Goal: Information Seeking & Learning: Learn about a topic

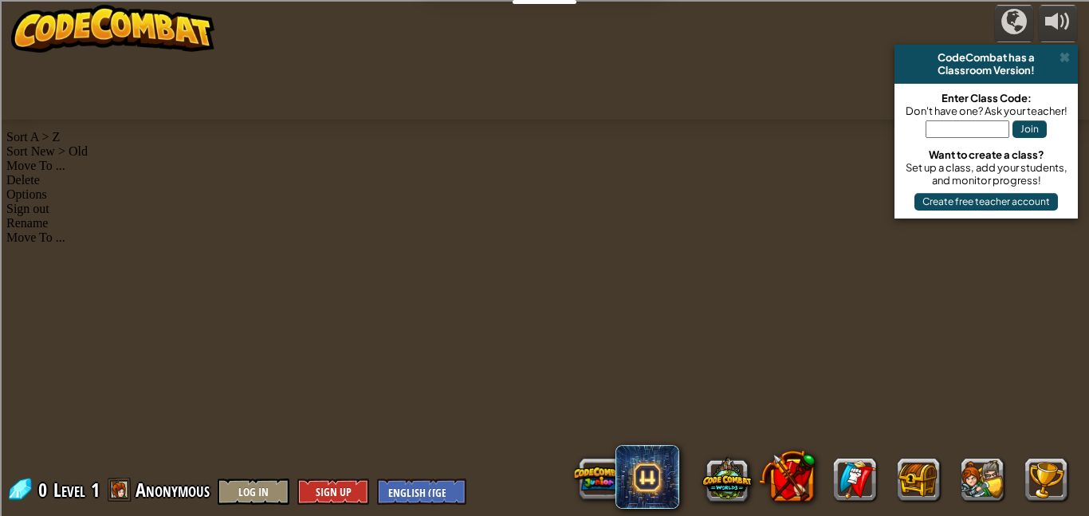
click at [545, 6] on div at bounding box center [544, 7] width 789 height 15
click at [543, 5] on div at bounding box center [544, 7] width 789 height 15
click at [542, 5] on div at bounding box center [544, 7] width 789 height 15
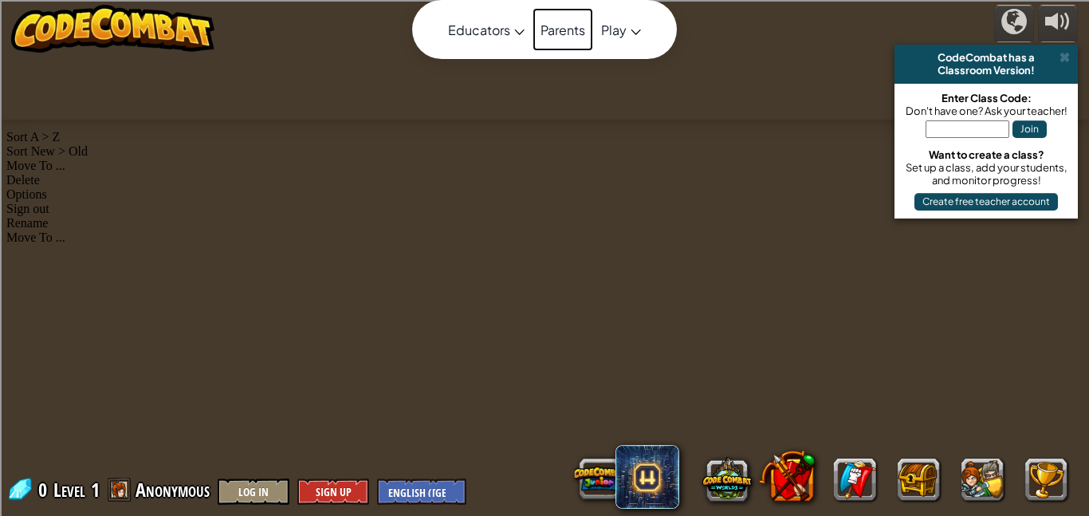
click at [533, 8] on link "Parents" at bounding box center [562, 29] width 61 height 43
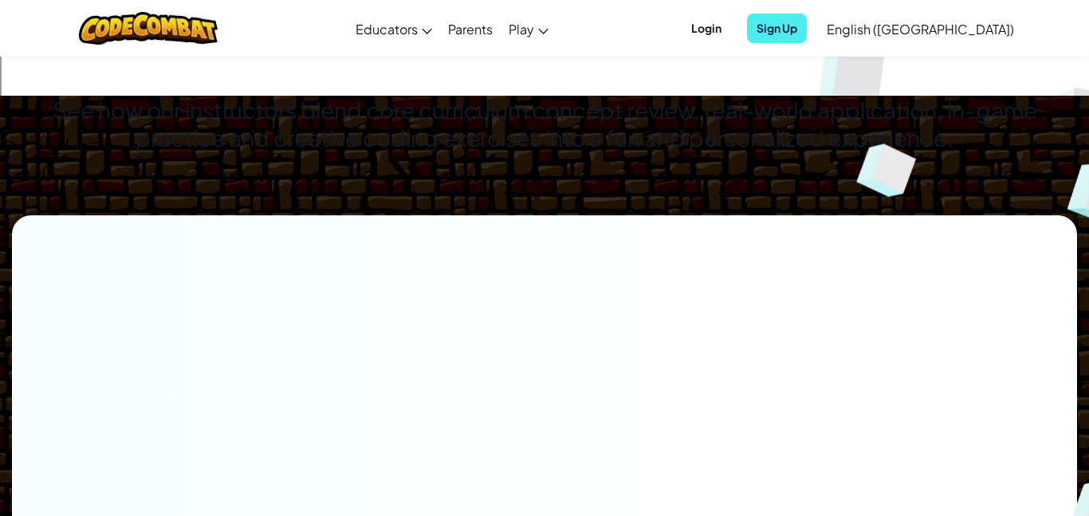
click at [731, 40] on span "Login" at bounding box center [705, 28] width 49 height 29
